Goal: Transaction & Acquisition: Purchase product/service

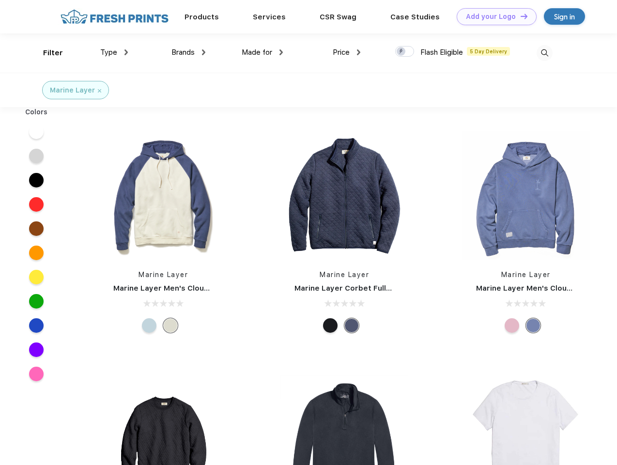
click at [493, 16] on link "Add your Logo Design Tool" at bounding box center [497, 16] width 80 height 17
click at [0, 0] on div "Design Tool" at bounding box center [0, 0] width 0 height 0
click at [520, 16] on link "Add your Logo Design Tool" at bounding box center [497, 16] width 80 height 17
click at [46, 53] on div "Filter" at bounding box center [53, 52] width 20 height 11
click at [114, 52] on span "Type" at bounding box center [108, 52] width 17 height 9
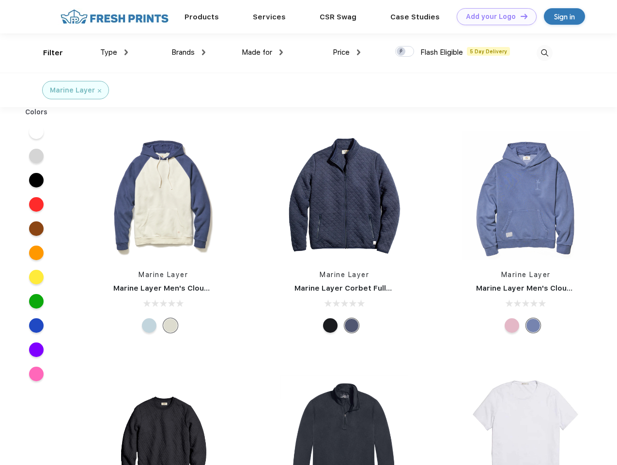
click at [188, 52] on span "Brands" at bounding box center [182, 52] width 23 height 9
click at [263, 52] on span "Made for" at bounding box center [257, 52] width 31 height 9
click at [347, 52] on span "Price" at bounding box center [341, 52] width 17 height 9
click at [405, 52] on div at bounding box center [404, 51] width 19 height 11
click at [402, 52] on input "checkbox" at bounding box center [398, 49] width 6 height 6
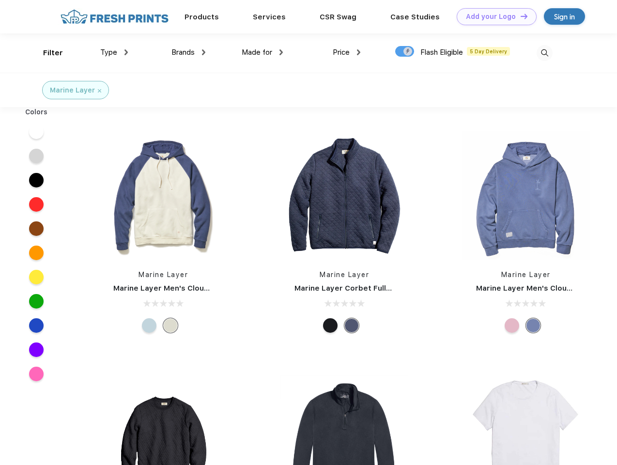
click at [544, 53] on img at bounding box center [545, 53] width 16 height 16
